Goal: Register for event/course

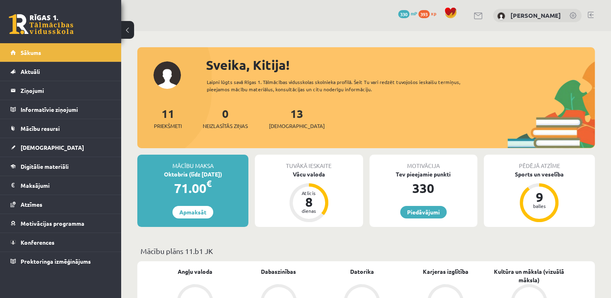
drag, startPoint x: 0, startPoint y: 0, endPoint x: 490, endPoint y: 120, distance: 504.0
click at [488, 122] on div "11 Priekšmeti 0 Neizlasītās ziņas 13 Ieskaites" at bounding box center [365, 126] width 457 height 43
click at [43, 174] on link "Digitālie materiāli" at bounding box center [60, 166] width 100 height 19
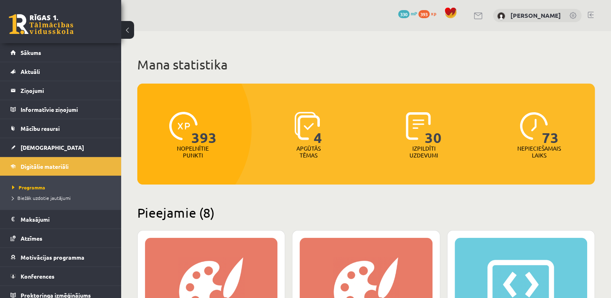
click at [177, 138] on img at bounding box center [183, 126] width 28 height 28
click at [21, 50] on span "Sākums" at bounding box center [31, 52] width 21 height 7
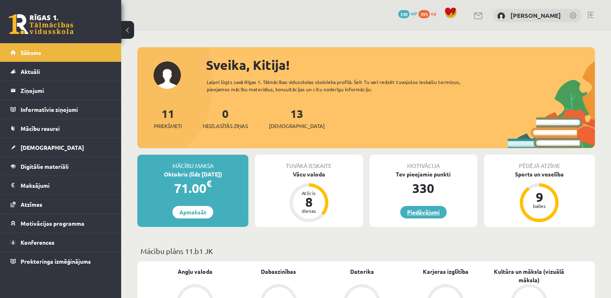
click at [433, 213] on link "Piedāvājumi" at bounding box center [423, 212] width 46 height 13
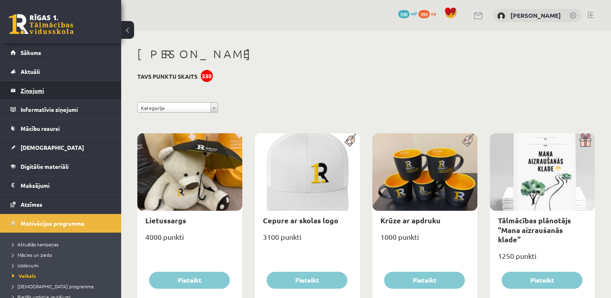
click at [37, 90] on legend "Ziņojumi 0" at bounding box center [66, 90] width 90 height 19
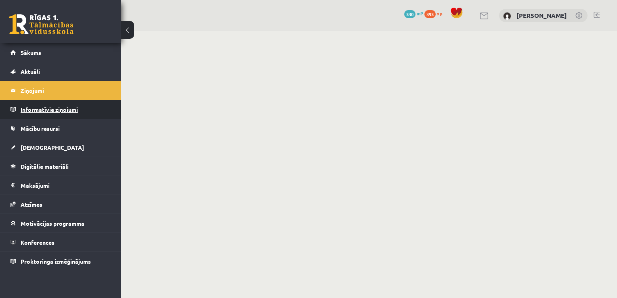
click at [47, 114] on legend "Informatīvie ziņojumi 0" at bounding box center [66, 109] width 90 height 19
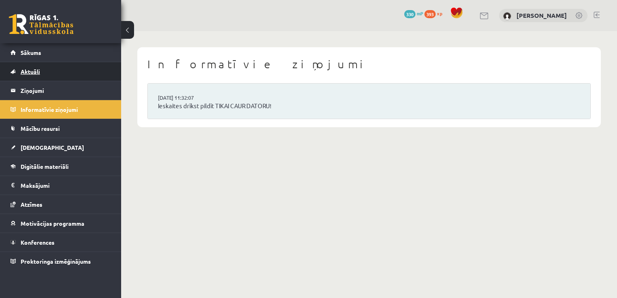
click at [42, 80] on link "Aktuāli" at bounding box center [60, 71] width 100 height 19
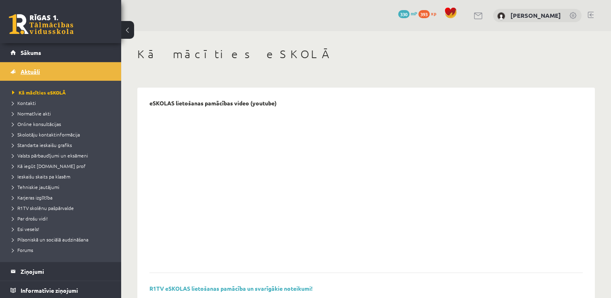
click at [42, 78] on link "Aktuāli" at bounding box center [60, 71] width 100 height 19
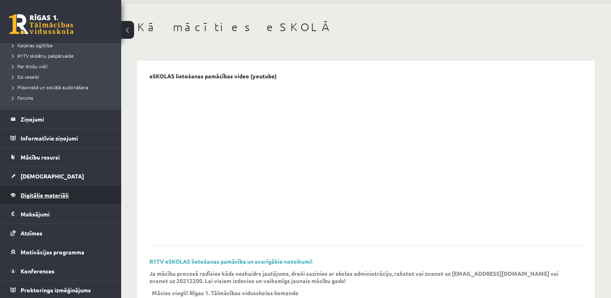
scroll to position [40, 0]
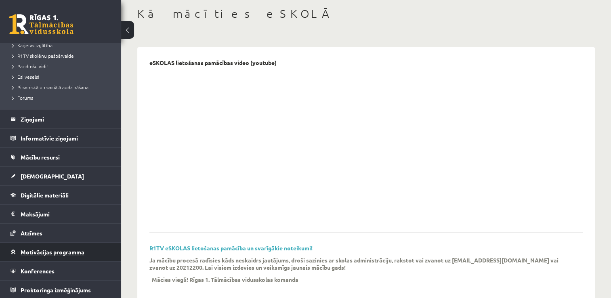
click at [48, 251] on span "Motivācijas programma" at bounding box center [53, 251] width 64 height 7
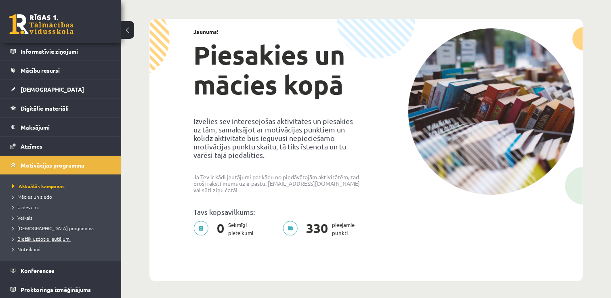
click at [30, 240] on span "Biežāk uzdotie jautājumi" at bounding box center [41, 238] width 59 height 6
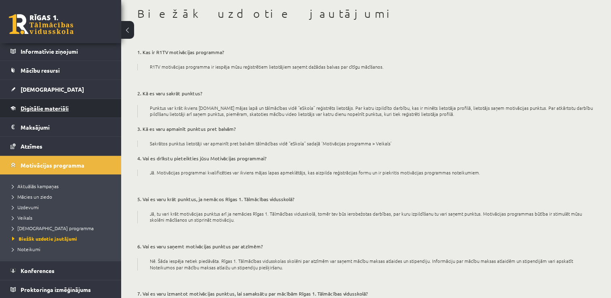
click at [47, 112] on link "Digitālie materiāli" at bounding box center [60, 108] width 100 height 19
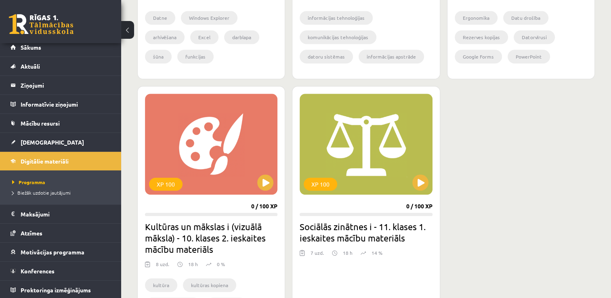
scroll to position [686, 0]
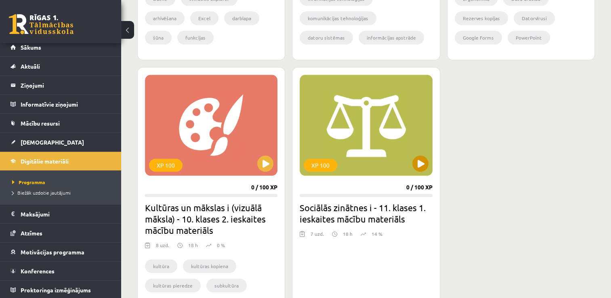
click at [417, 172] on div "XP 100" at bounding box center [365, 125] width 132 height 101
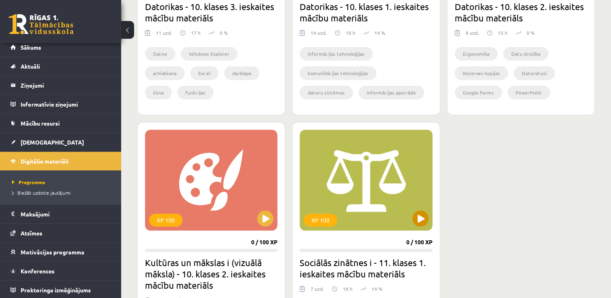
scroll to position [646, 0]
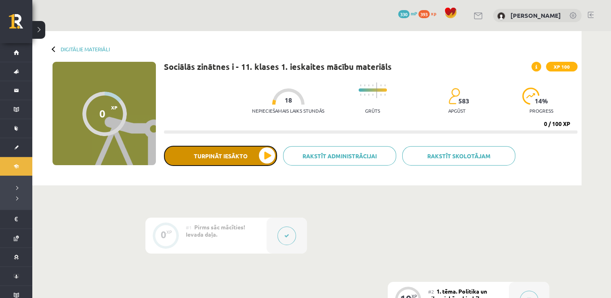
click at [231, 152] on button "Turpināt iesākto" at bounding box center [220, 156] width 113 height 20
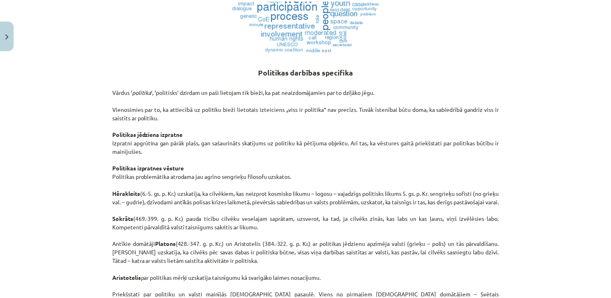
scroll to position [363, 0]
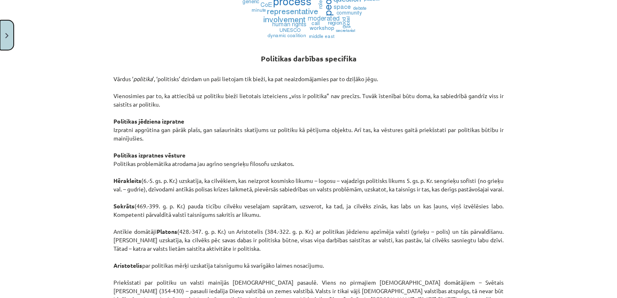
click at [6, 33] on img "Close" at bounding box center [6, 35] width 3 height 5
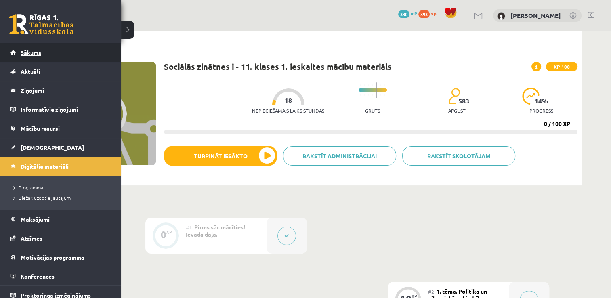
click at [13, 51] on link "Sākums" at bounding box center [60, 52] width 100 height 19
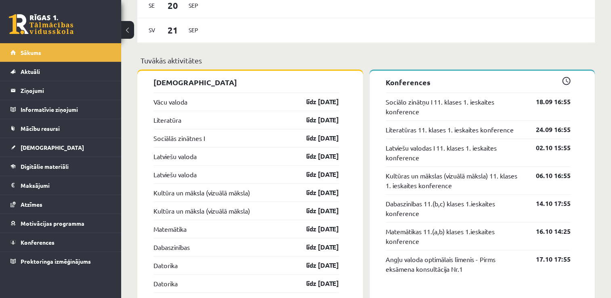
scroll to position [726, 0]
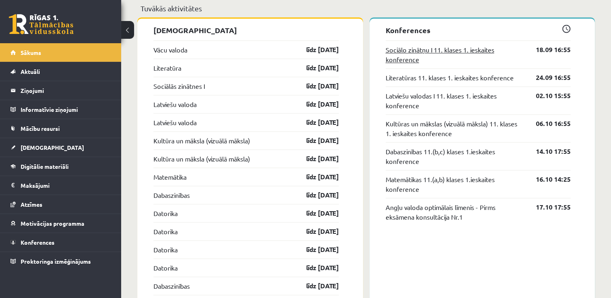
click at [403, 63] on link "Sociālo zinātņu I 11. klases 1. ieskaites konference" at bounding box center [454, 54] width 138 height 19
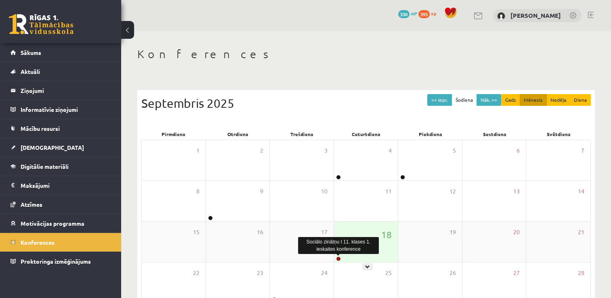
click at [339, 259] on link at bounding box center [338, 258] width 5 height 5
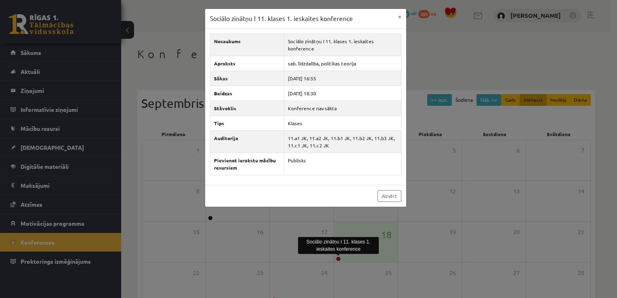
click at [423, 61] on div "Sociālo zinātņu I 11. klases 1. ieskaites konference × Nosaukums Sociālo zinātņ…" at bounding box center [308, 149] width 617 height 298
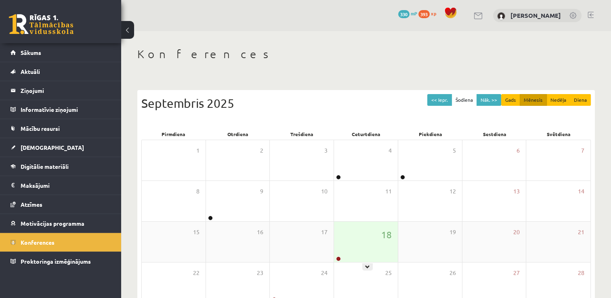
scroll to position [40, 0]
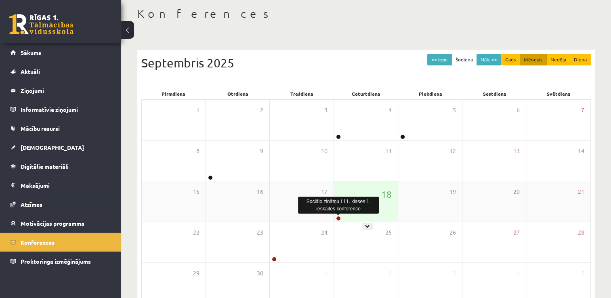
click at [338, 220] on link at bounding box center [338, 218] width 5 height 5
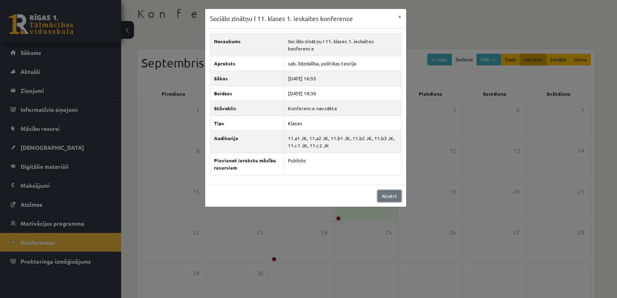
click at [386, 198] on link "Aizvērt" at bounding box center [389, 196] width 24 height 12
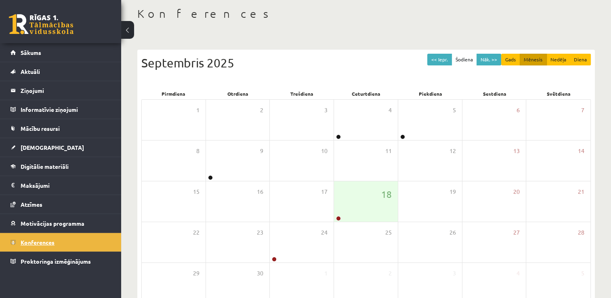
click at [61, 246] on link "Konferences" at bounding box center [60, 242] width 100 height 19
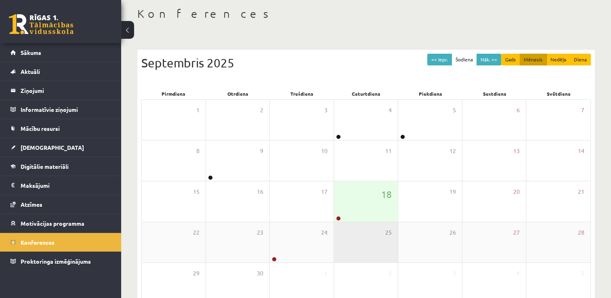
click at [337, 222] on div "25" at bounding box center [366, 242] width 64 height 40
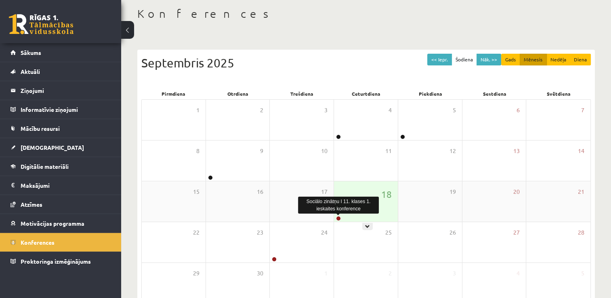
click at [336, 219] on link at bounding box center [338, 218] width 5 height 5
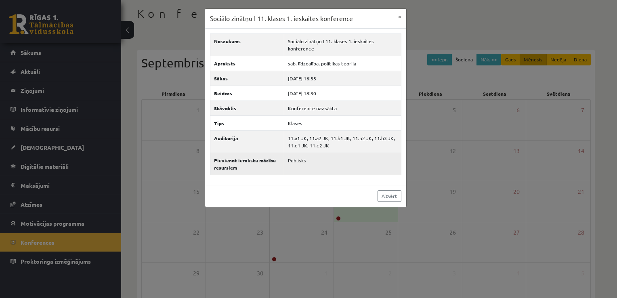
click at [330, 155] on td "Publisks" at bounding box center [342, 164] width 117 height 22
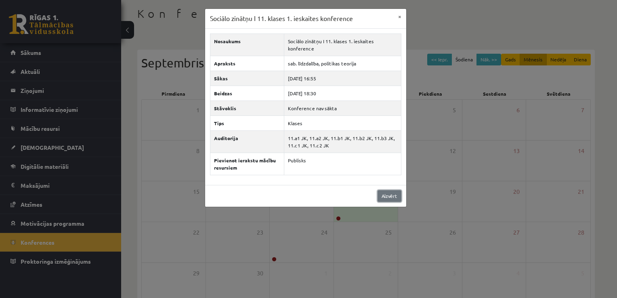
click at [381, 196] on link "Aizvērt" at bounding box center [389, 196] width 24 height 12
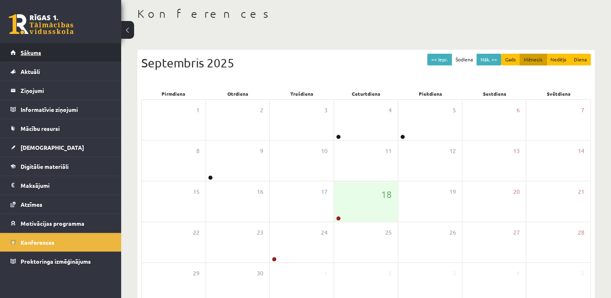
click at [26, 59] on link "Sākums" at bounding box center [60, 52] width 100 height 19
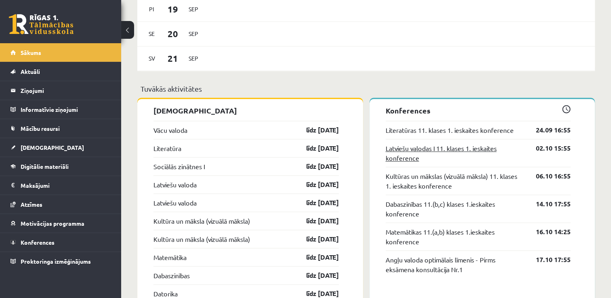
scroll to position [646, 0]
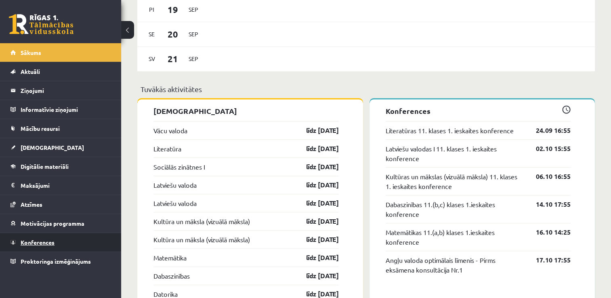
click at [59, 241] on link "Konferences" at bounding box center [60, 242] width 100 height 19
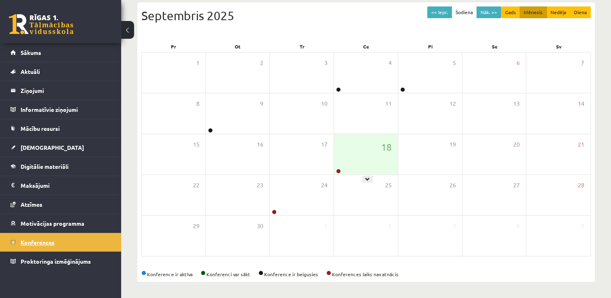
scroll to position [87, 0]
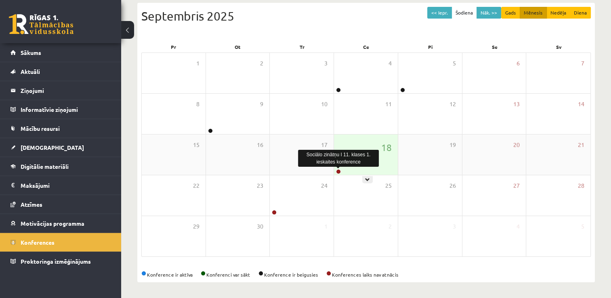
click at [337, 170] on link at bounding box center [338, 171] width 5 height 5
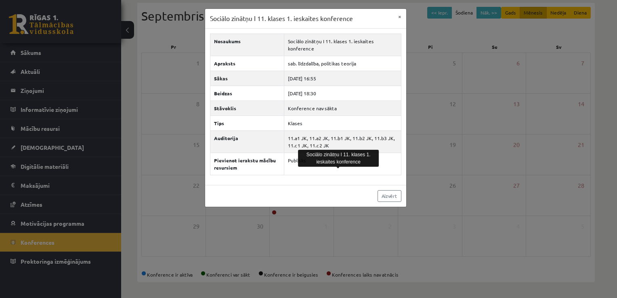
click at [347, 160] on div "Sociālo zinātņu I 11. klases 1. ieskaites konference" at bounding box center [338, 158] width 81 height 17
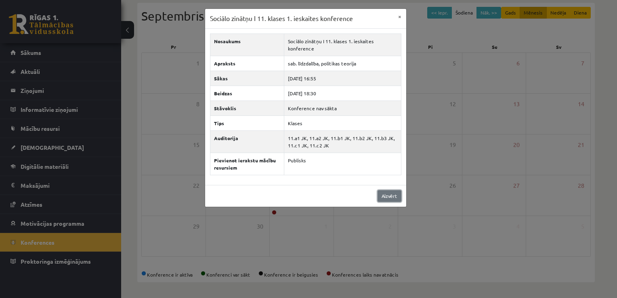
click at [391, 193] on link "Aizvērt" at bounding box center [389, 196] width 24 height 12
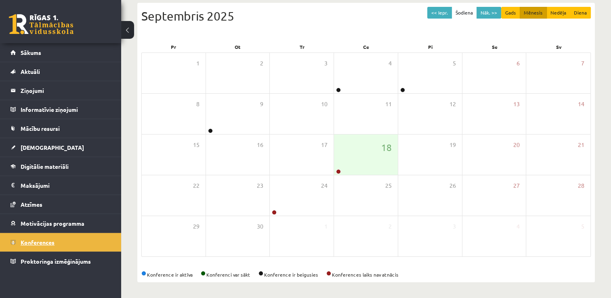
click at [105, 244] on link "Konferences" at bounding box center [60, 242] width 100 height 19
click at [338, 174] on div at bounding box center [338, 172] width 8 height 6
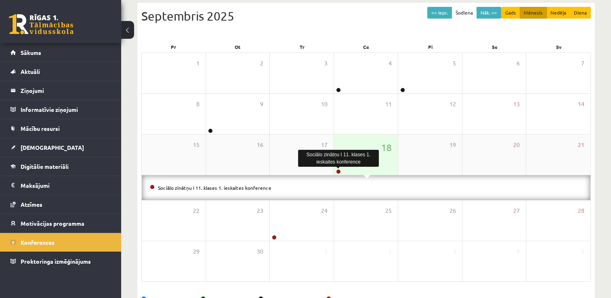
click at [338, 171] on link at bounding box center [338, 171] width 5 height 5
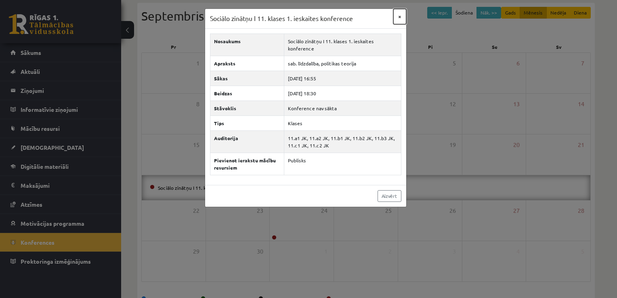
click at [397, 17] on button "×" at bounding box center [399, 16] width 13 height 15
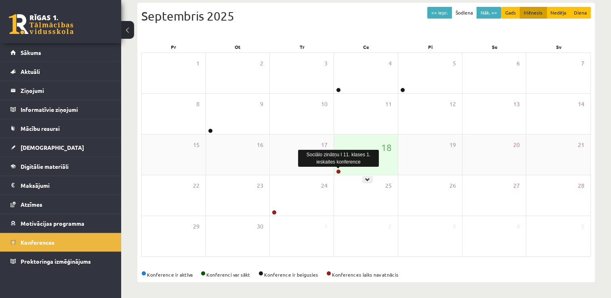
click at [339, 172] on link at bounding box center [338, 171] width 5 height 5
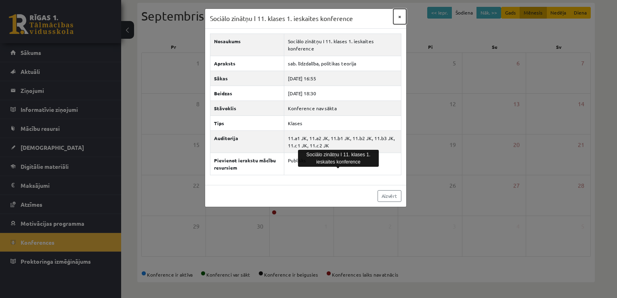
click at [400, 15] on button "×" at bounding box center [399, 16] width 13 height 15
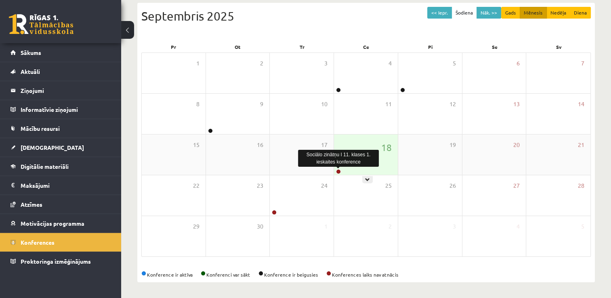
click at [338, 169] on link at bounding box center [338, 171] width 5 height 5
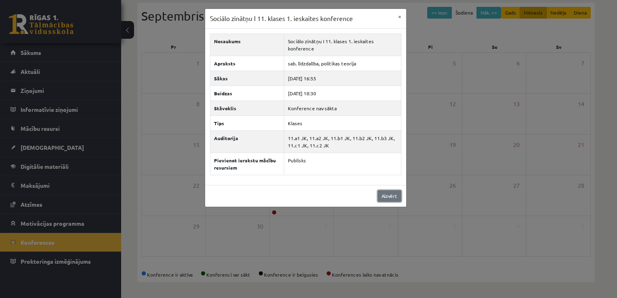
click at [386, 197] on link "Aizvērt" at bounding box center [389, 196] width 24 height 12
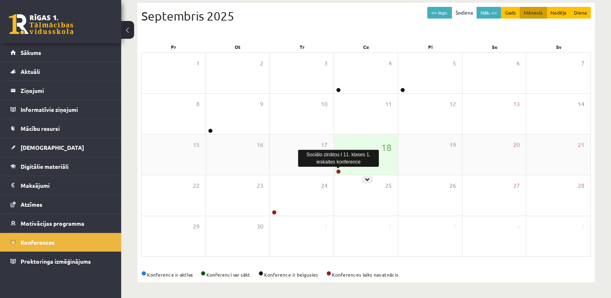
click at [339, 172] on link at bounding box center [338, 171] width 5 height 5
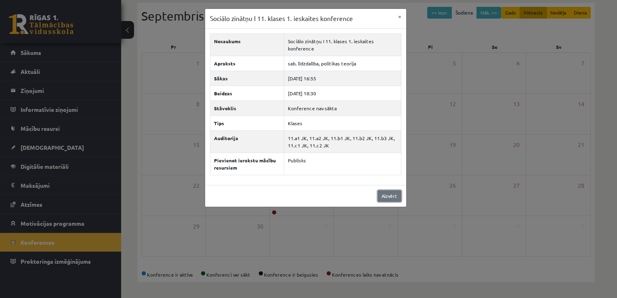
click at [384, 197] on link "Aizvērt" at bounding box center [389, 196] width 24 height 12
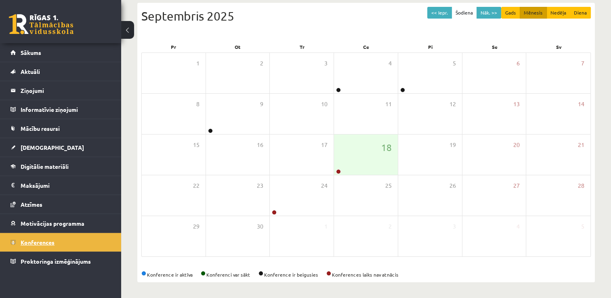
click at [86, 243] on link "Konferences" at bounding box center [60, 242] width 100 height 19
click at [73, 56] on link "Sākums" at bounding box center [60, 52] width 100 height 19
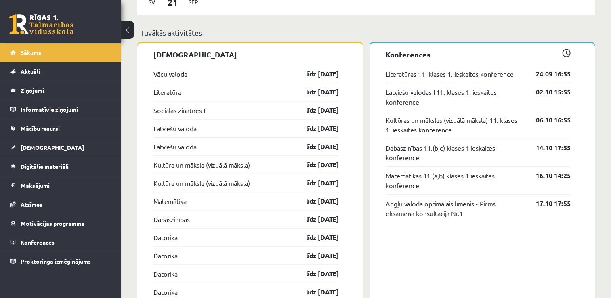
scroll to position [646, 0]
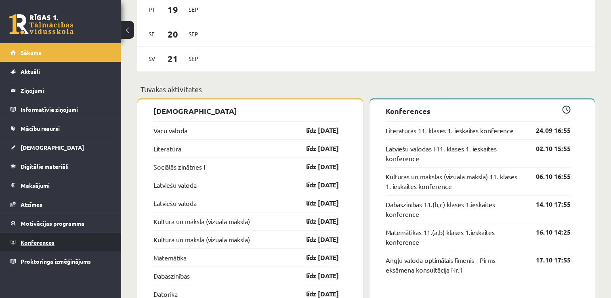
click at [48, 240] on span "Konferences" at bounding box center [38, 242] width 34 height 7
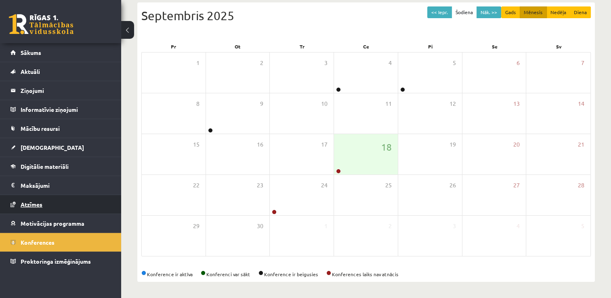
scroll to position [87, 0]
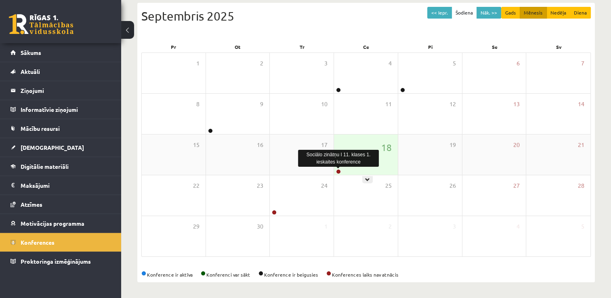
click at [338, 170] on link at bounding box center [338, 171] width 5 height 5
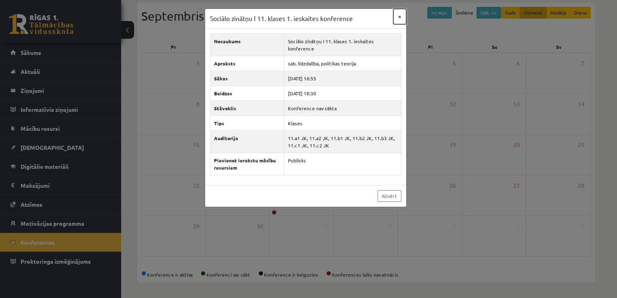
click at [402, 18] on button "×" at bounding box center [399, 16] width 13 height 15
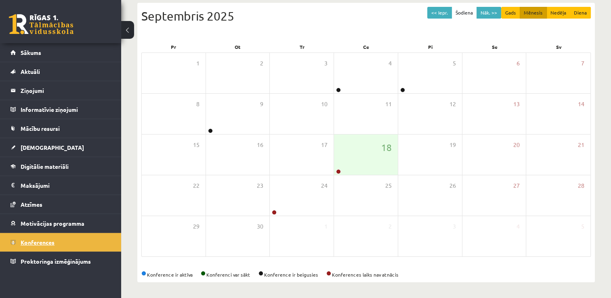
click at [104, 245] on link "Konferences" at bounding box center [60, 242] width 100 height 19
click at [336, 170] on link at bounding box center [338, 171] width 5 height 5
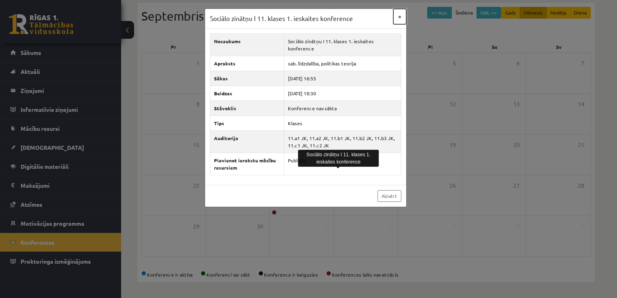
click at [398, 17] on button "×" at bounding box center [399, 16] width 13 height 15
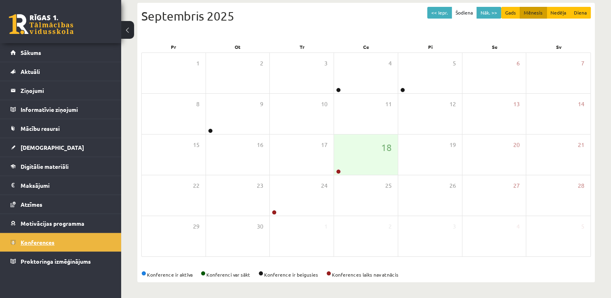
click at [32, 239] on span "Konferences" at bounding box center [38, 242] width 34 height 7
click at [45, 224] on span "Motivācijas programma" at bounding box center [53, 223] width 64 height 7
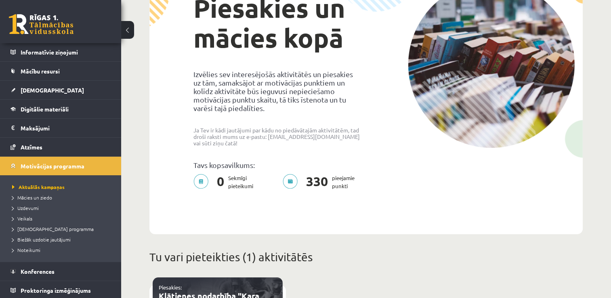
scroll to position [58, 0]
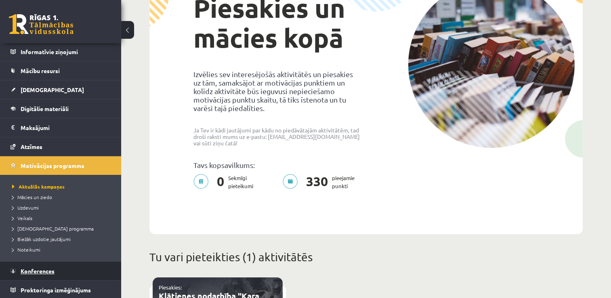
click at [52, 274] on link "Konferences" at bounding box center [60, 271] width 100 height 19
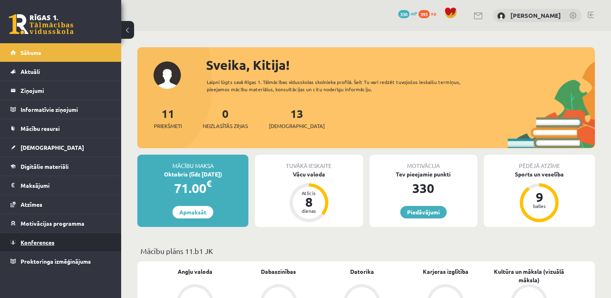
click at [57, 244] on link "Konferences" at bounding box center [60, 242] width 100 height 19
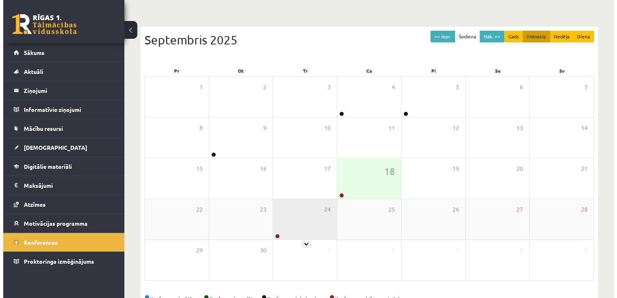
scroll to position [81, 0]
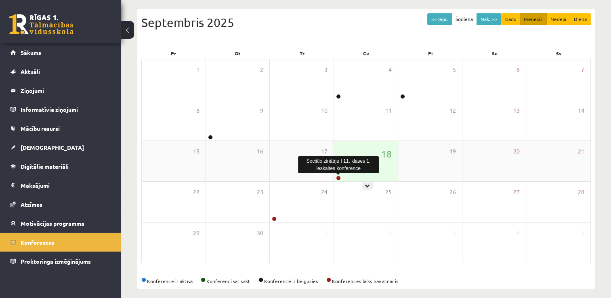
click at [337, 179] on link at bounding box center [338, 178] width 5 height 5
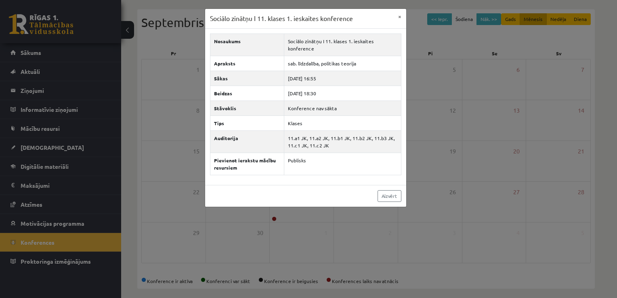
click at [385, 201] on div "Aizvērt" at bounding box center [305, 196] width 201 height 22
click at [383, 199] on link "Aizvērt" at bounding box center [389, 196] width 24 height 12
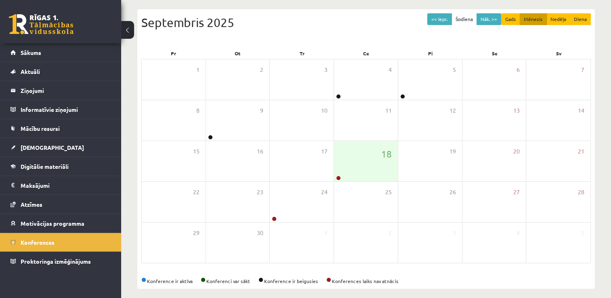
click at [113, 240] on li "Konferences" at bounding box center [60, 241] width 121 height 19
click at [46, 234] on link "Konferences" at bounding box center [60, 242] width 100 height 19
click at [339, 178] on link at bounding box center [338, 178] width 5 height 5
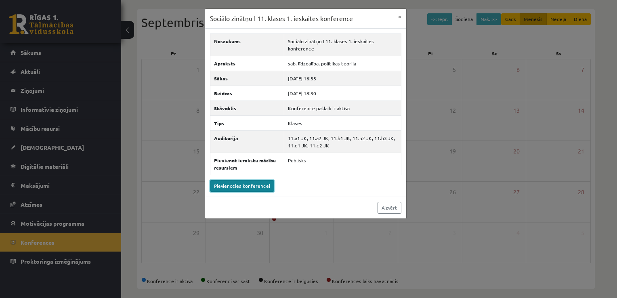
click at [258, 186] on link "Pievienoties konferencei" at bounding box center [242, 186] width 64 height 12
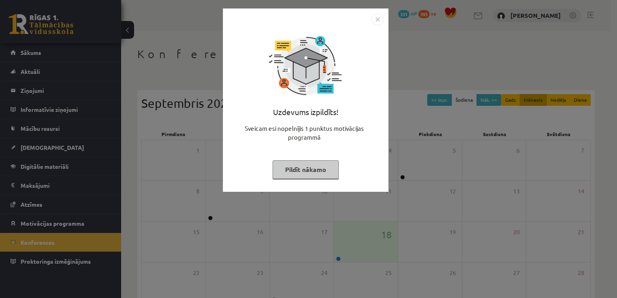
click at [323, 174] on button "Pildīt nākamo" at bounding box center [305, 169] width 66 height 19
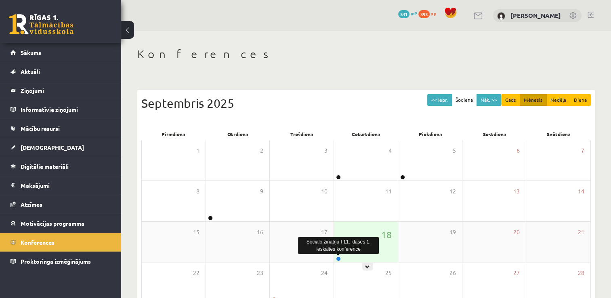
click at [339, 258] on link at bounding box center [338, 258] width 5 height 5
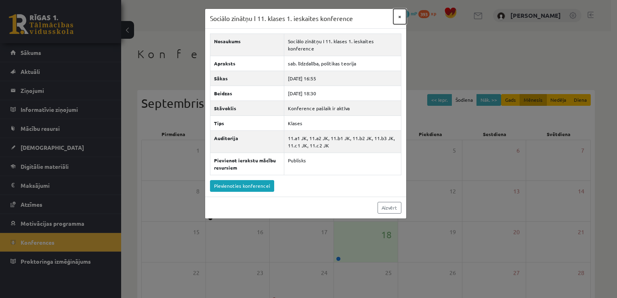
click at [400, 16] on button "×" at bounding box center [399, 16] width 13 height 15
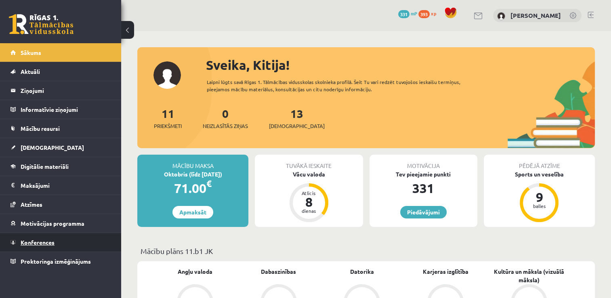
click at [67, 241] on link "Konferences" at bounding box center [60, 242] width 100 height 19
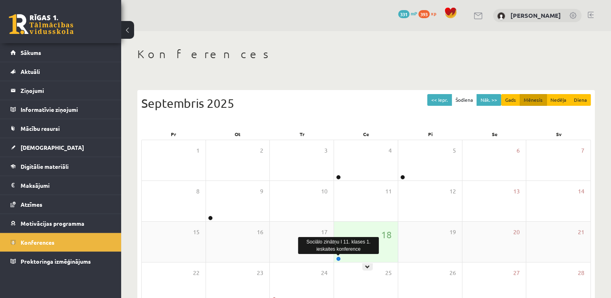
click at [337, 258] on link at bounding box center [338, 258] width 5 height 5
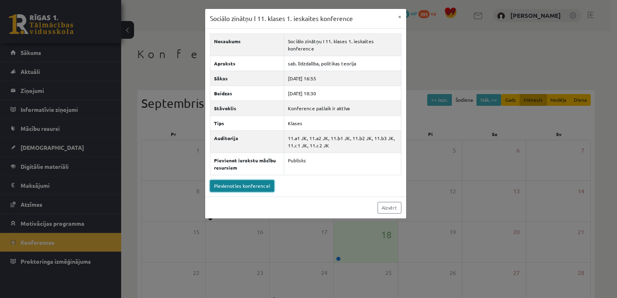
click at [256, 189] on link "Pievienoties konferencei" at bounding box center [242, 186] width 64 height 12
